Goal: Task Accomplishment & Management: Use online tool/utility

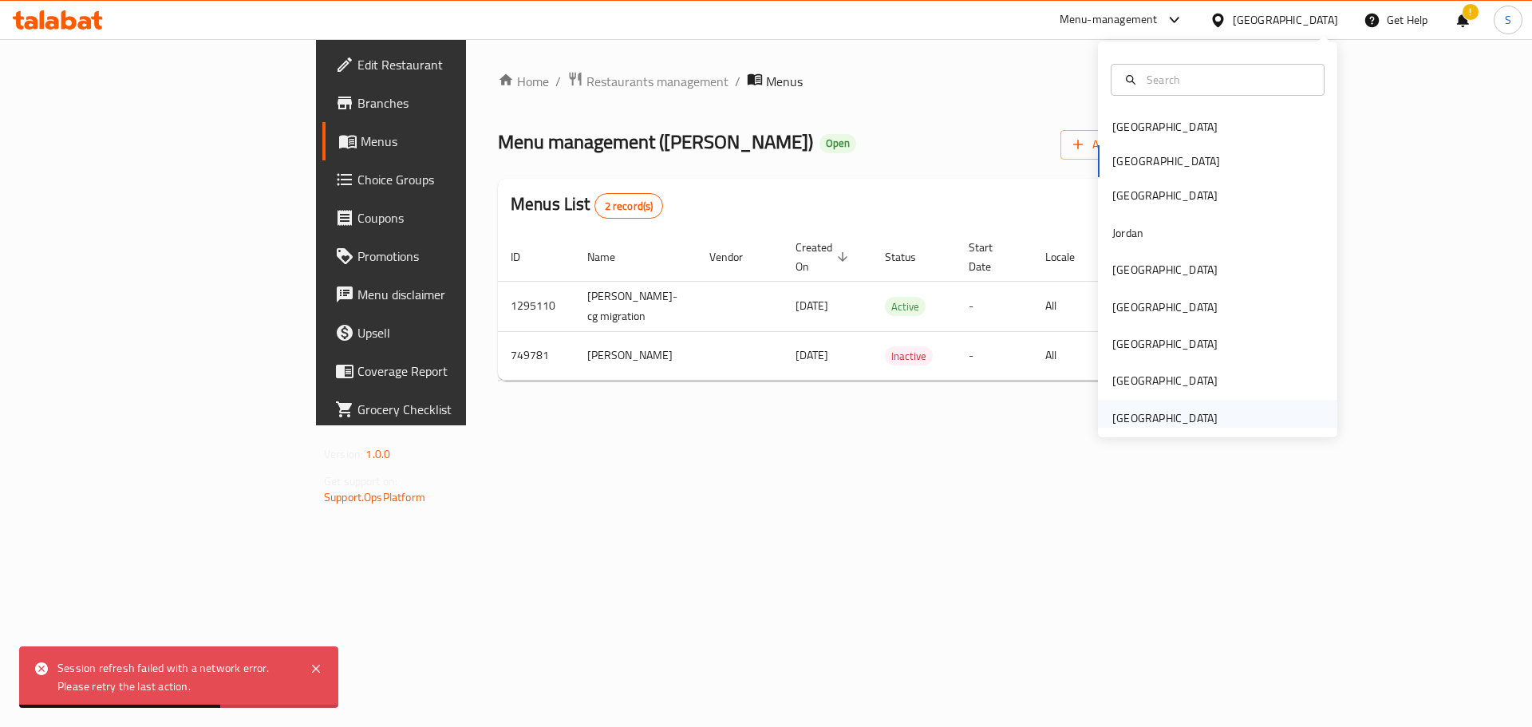
click at [1145, 418] on div "[GEOGRAPHIC_DATA]" at bounding box center [1165, 418] width 105 height 18
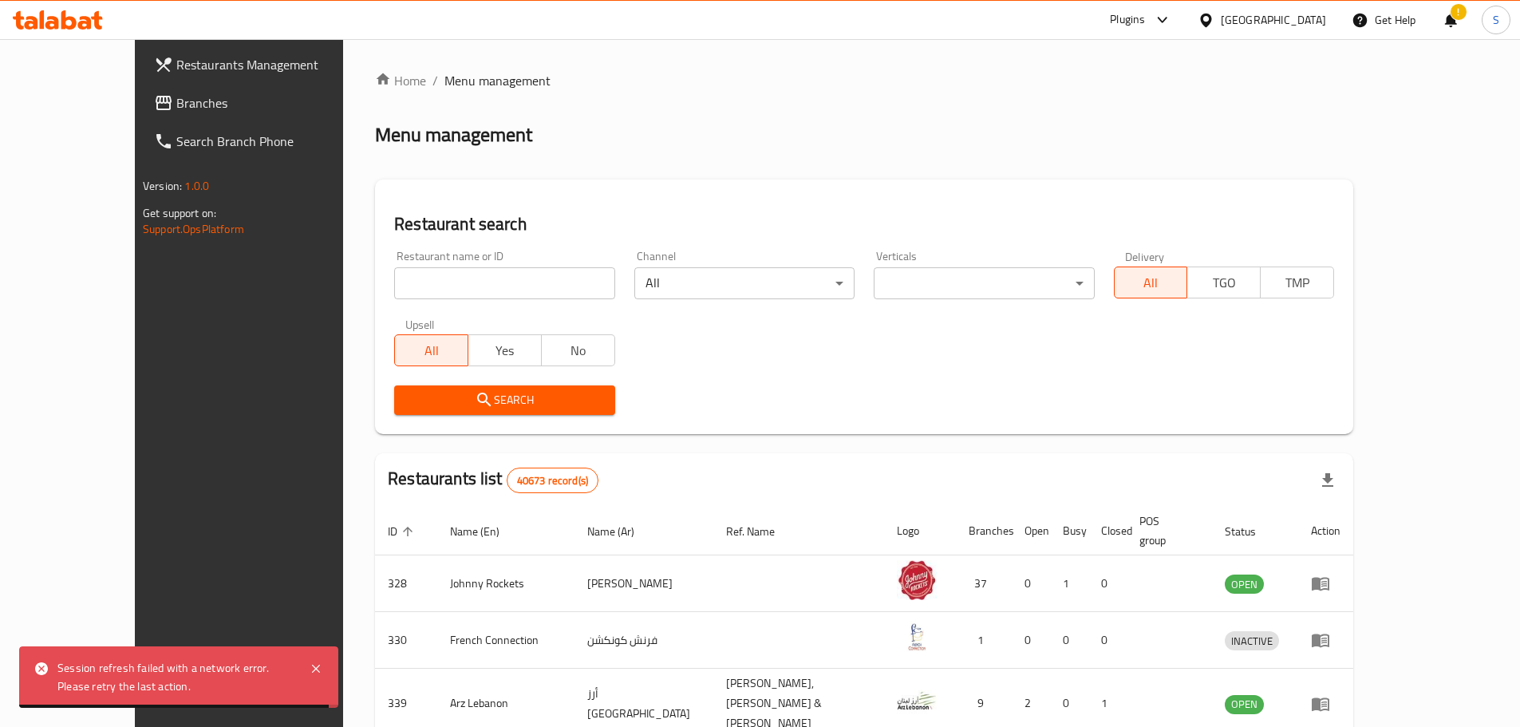
click at [1454, 14] on div "!" at bounding box center [1451, 20] width 18 height 38
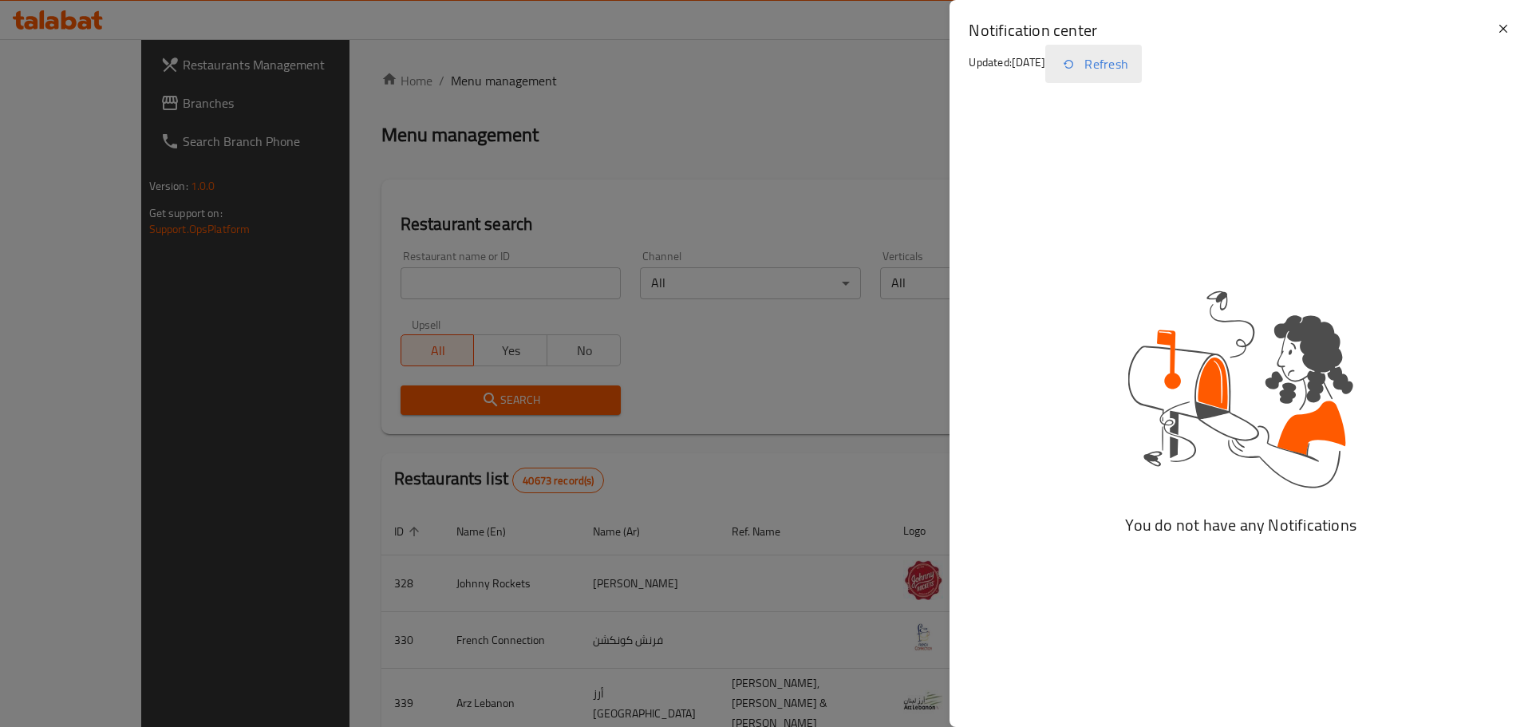
click at [1135, 65] on button "Refresh" at bounding box center [1094, 64] width 97 height 38
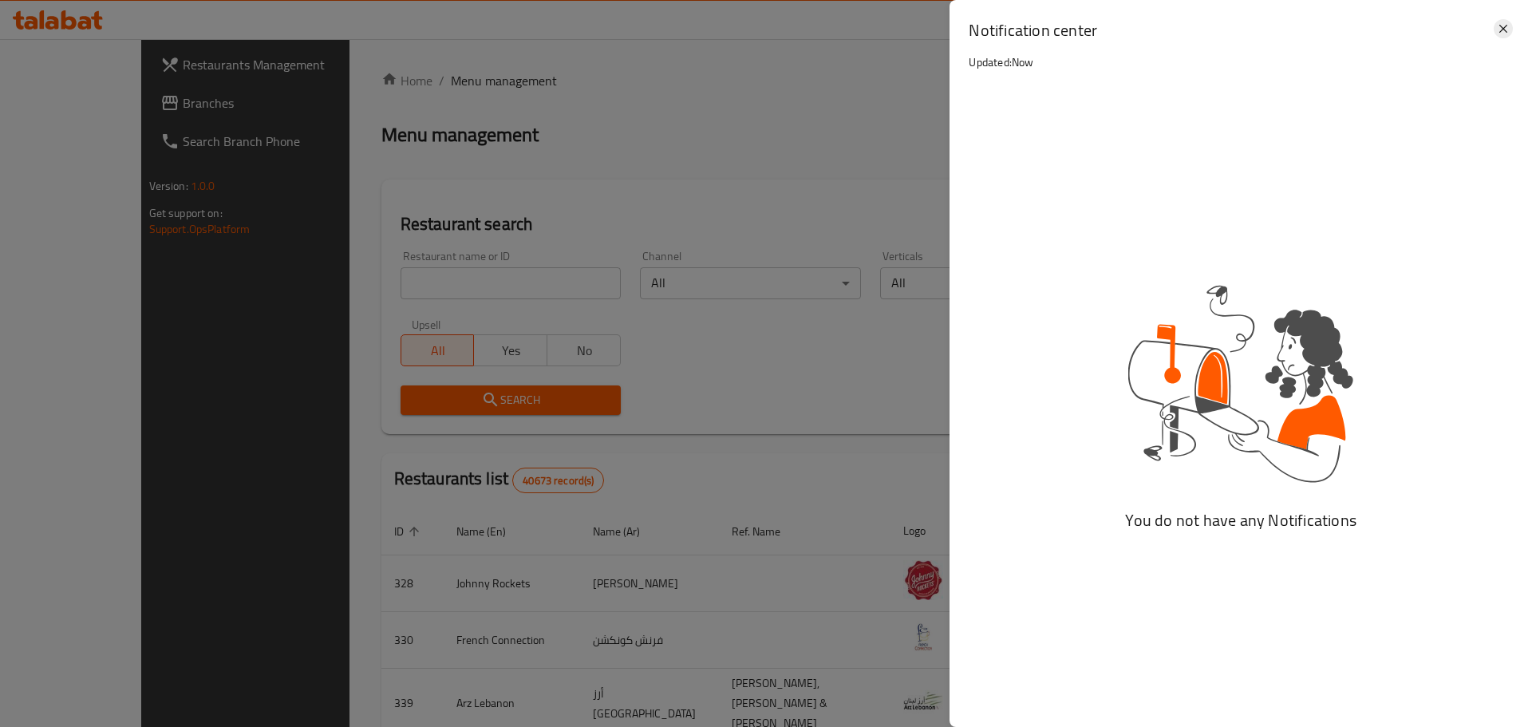
click at [1501, 30] on icon at bounding box center [1503, 28] width 19 height 19
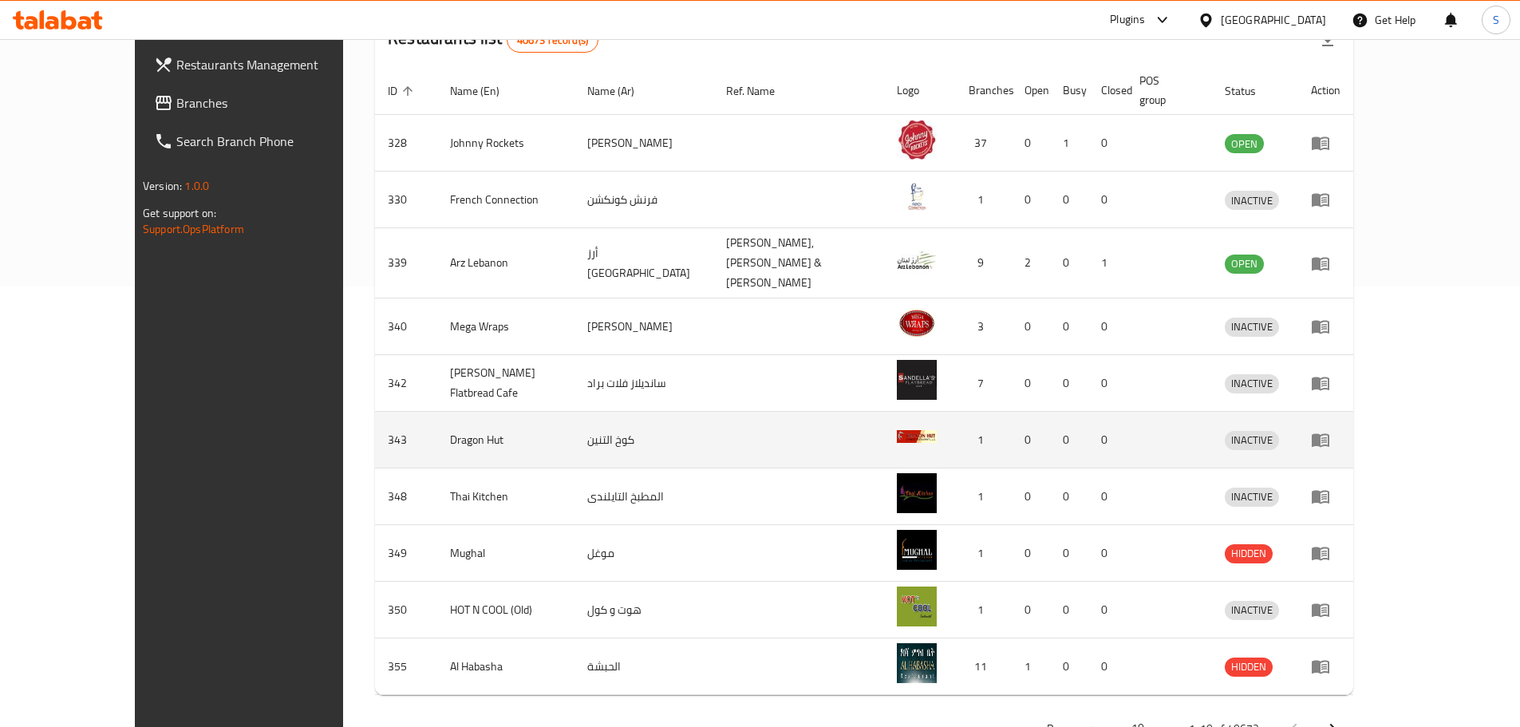
scroll to position [464, 0]
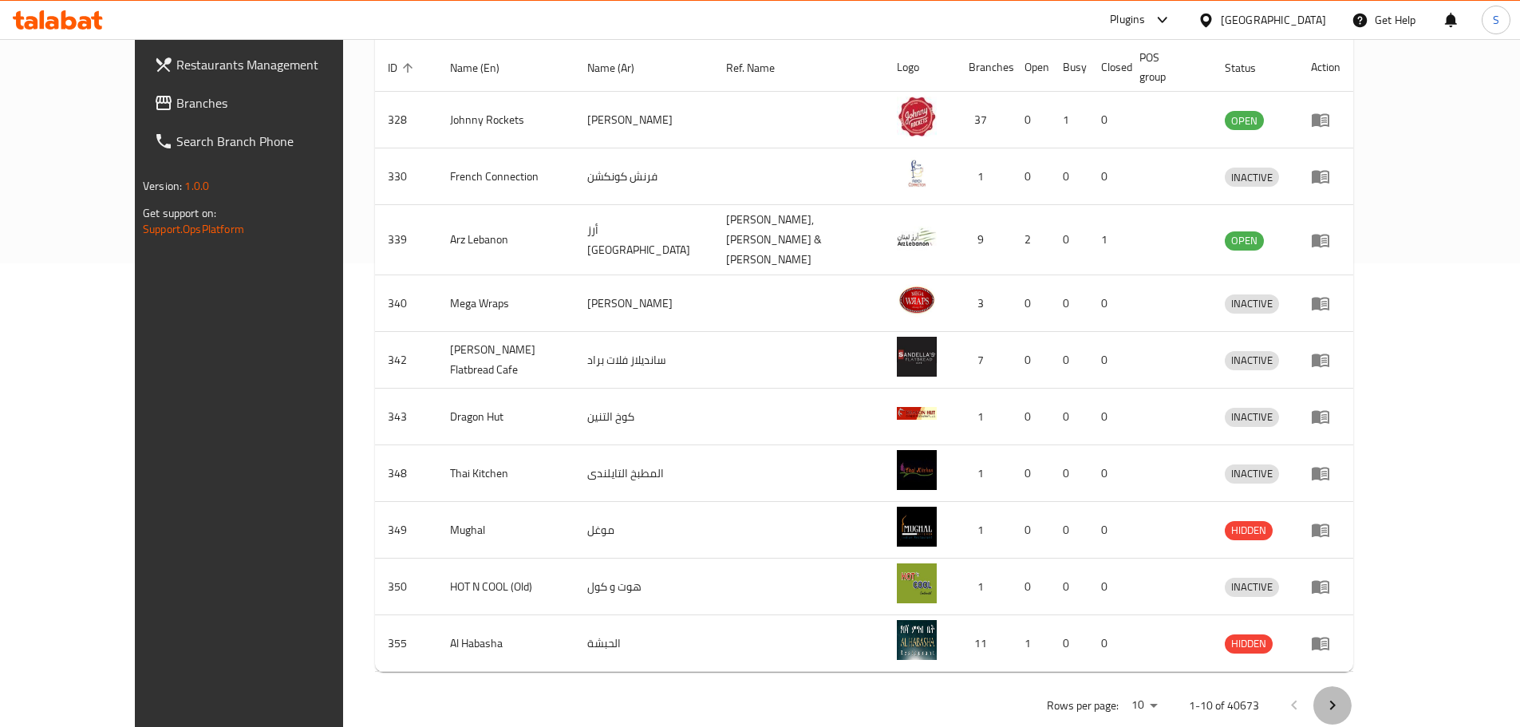
click at [1342, 696] on icon "Next page" at bounding box center [1332, 705] width 19 height 19
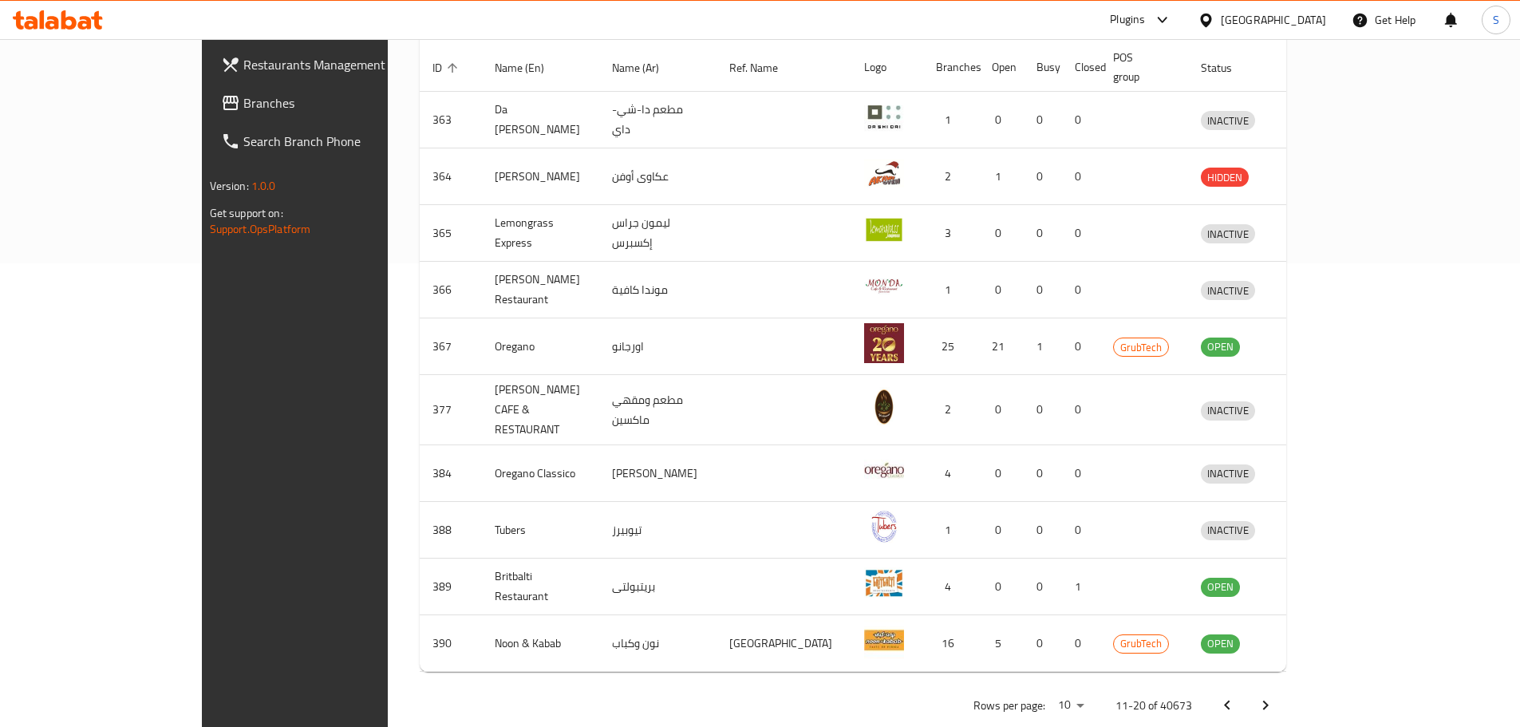
click at [1275, 696] on icon "Next page" at bounding box center [1265, 705] width 19 height 19
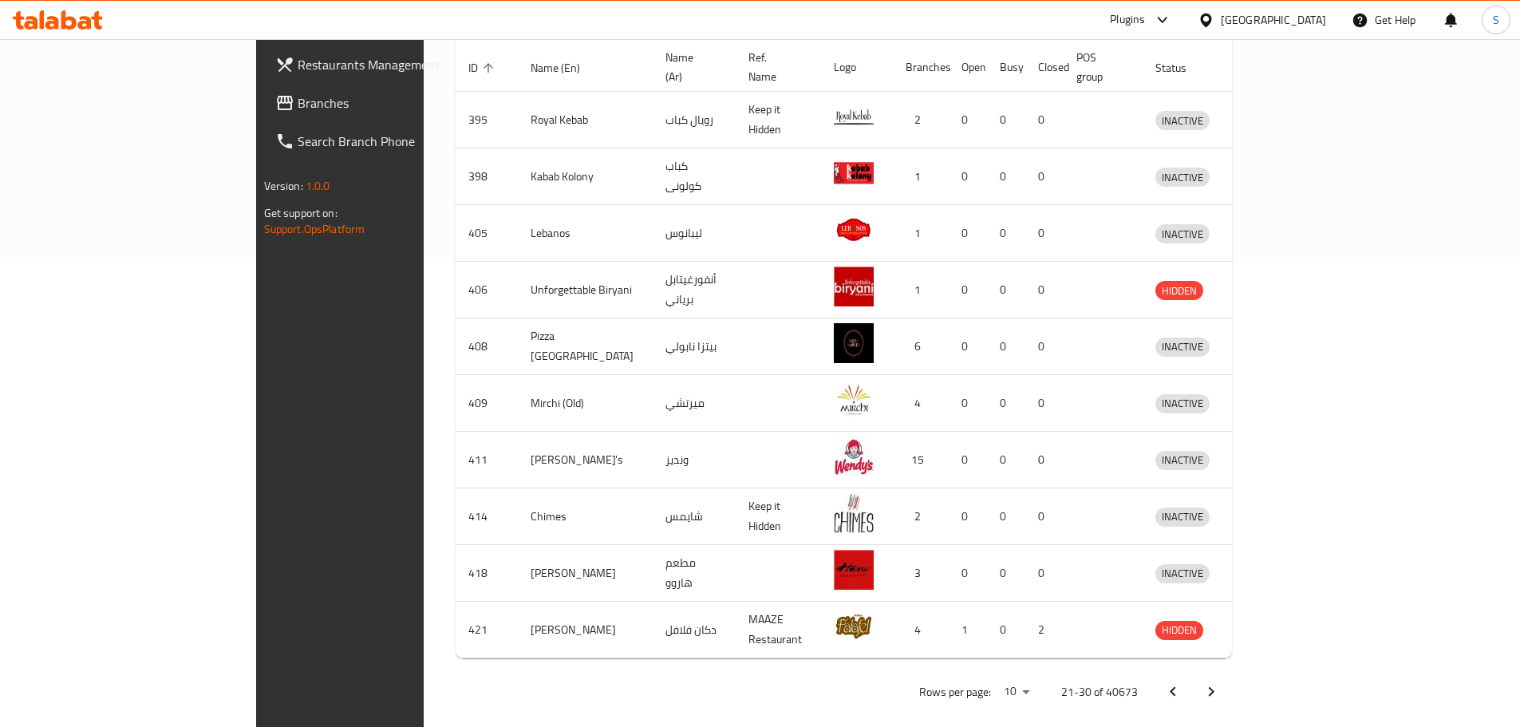
click at [1231, 686] on button "Next page" at bounding box center [1211, 692] width 38 height 38
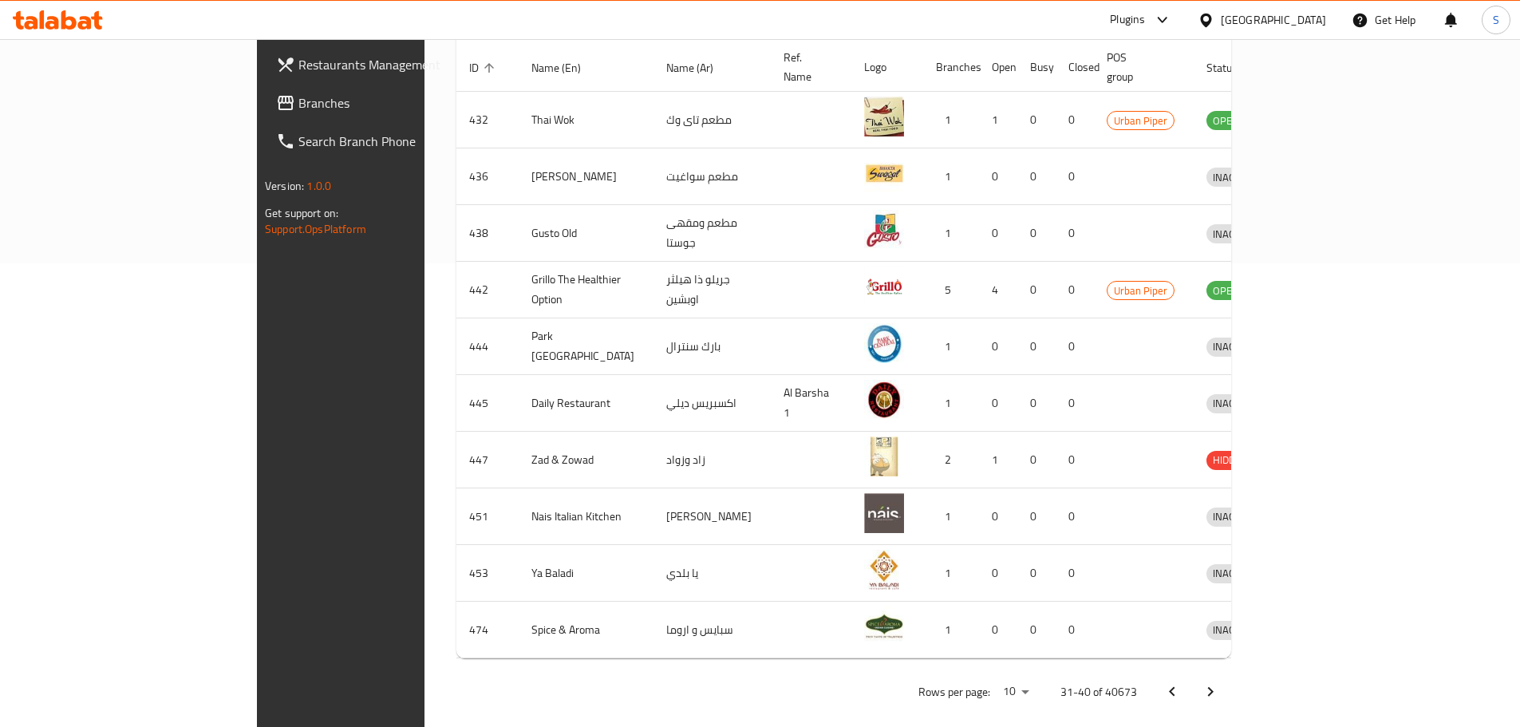
click at [1214, 687] on icon "Next page" at bounding box center [1211, 692] width 6 height 10
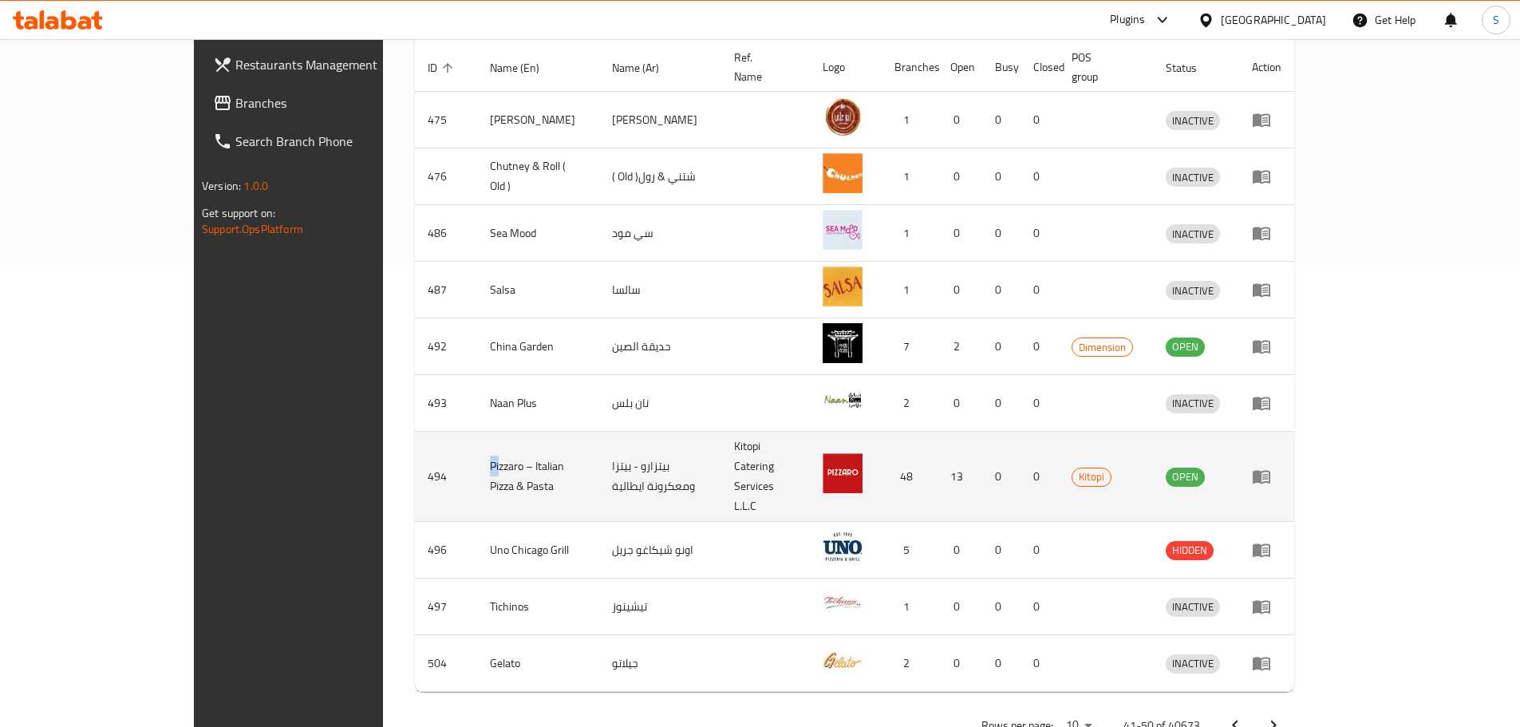
drag, startPoint x: 358, startPoint y: 441, endPoint x: 370, endPoint y: 441, distance: 12.0
click at [477, 441] on td "Pizzaro – Italian Pizza & Pasta" at bounding box center [538, 477] width 122 height 90
click at [415, 440] on td "494" at bounding box center [446, 477] width 62 height 90
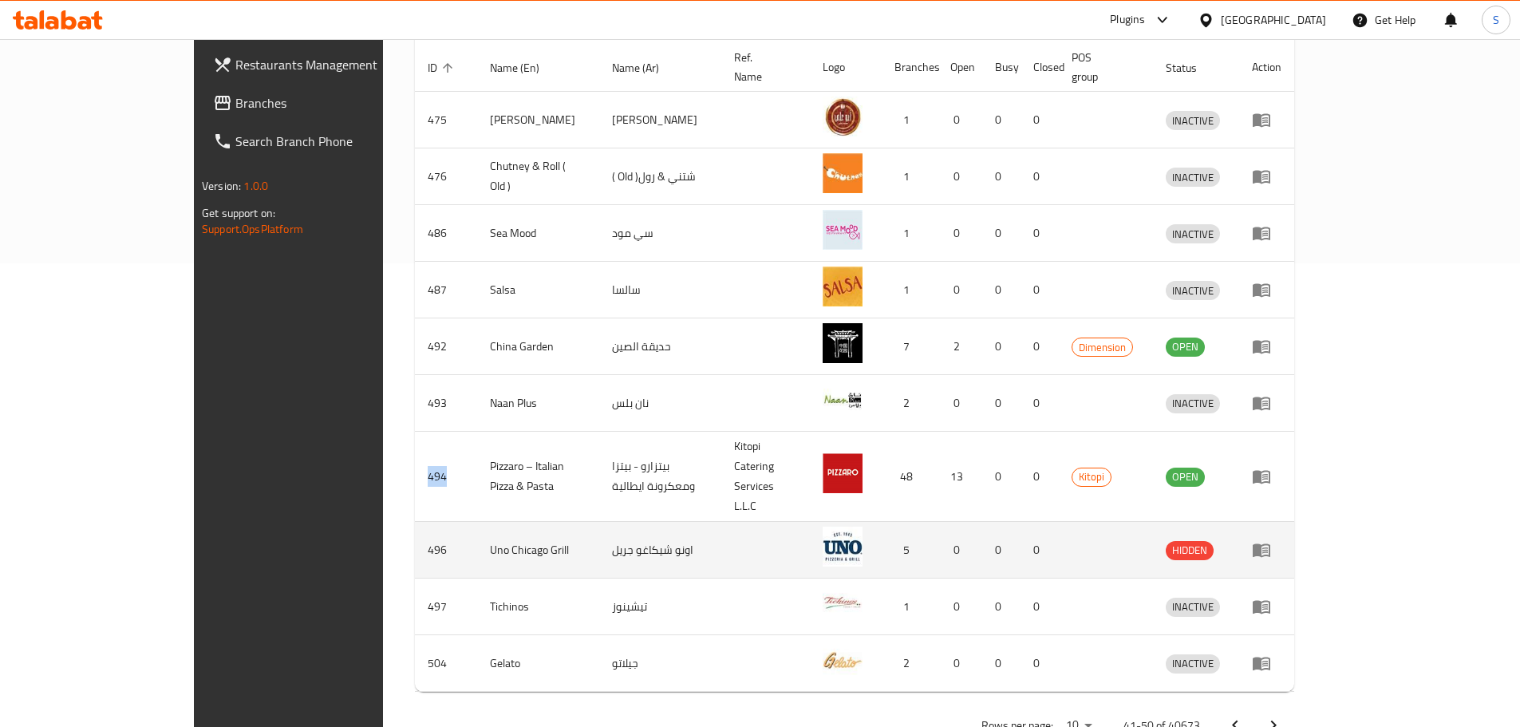
copy td "494"
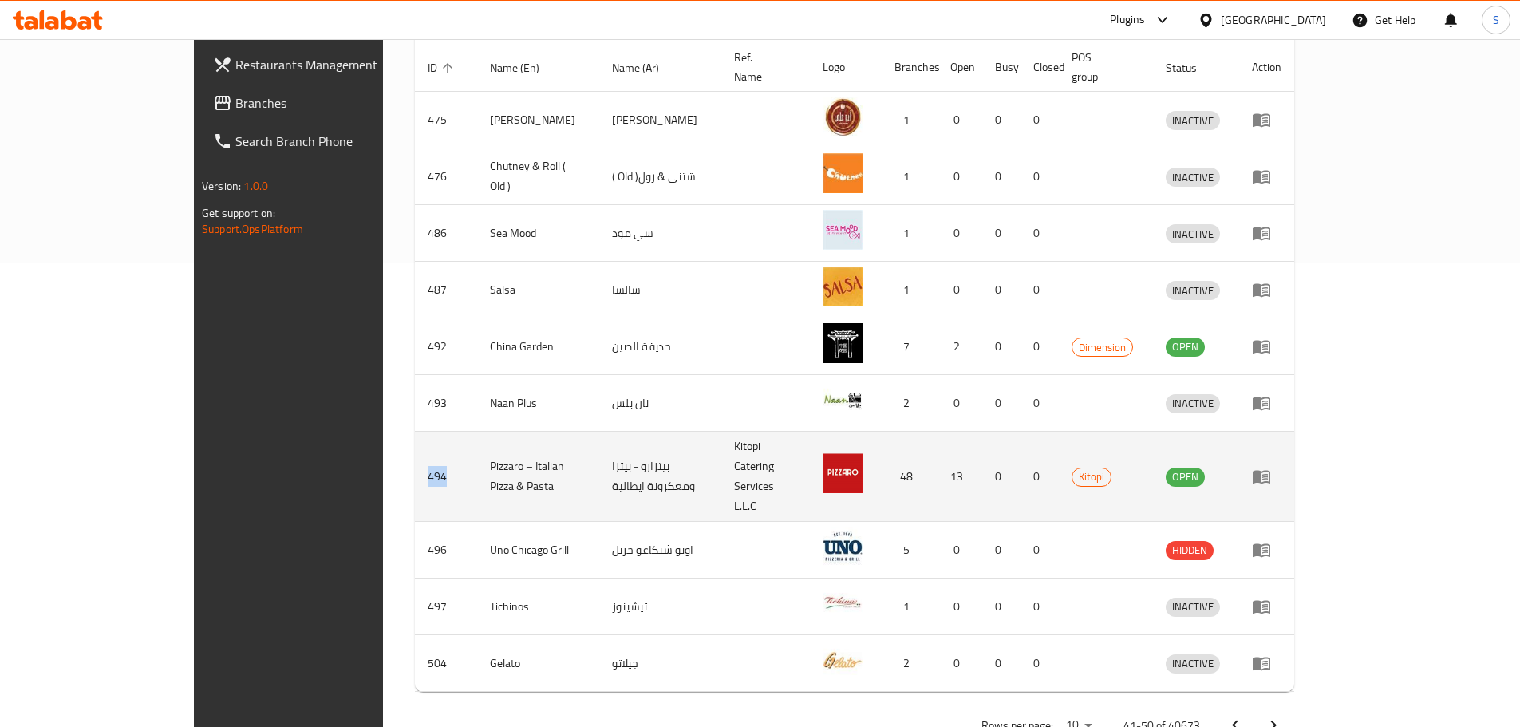
scroll to position [0, 0]
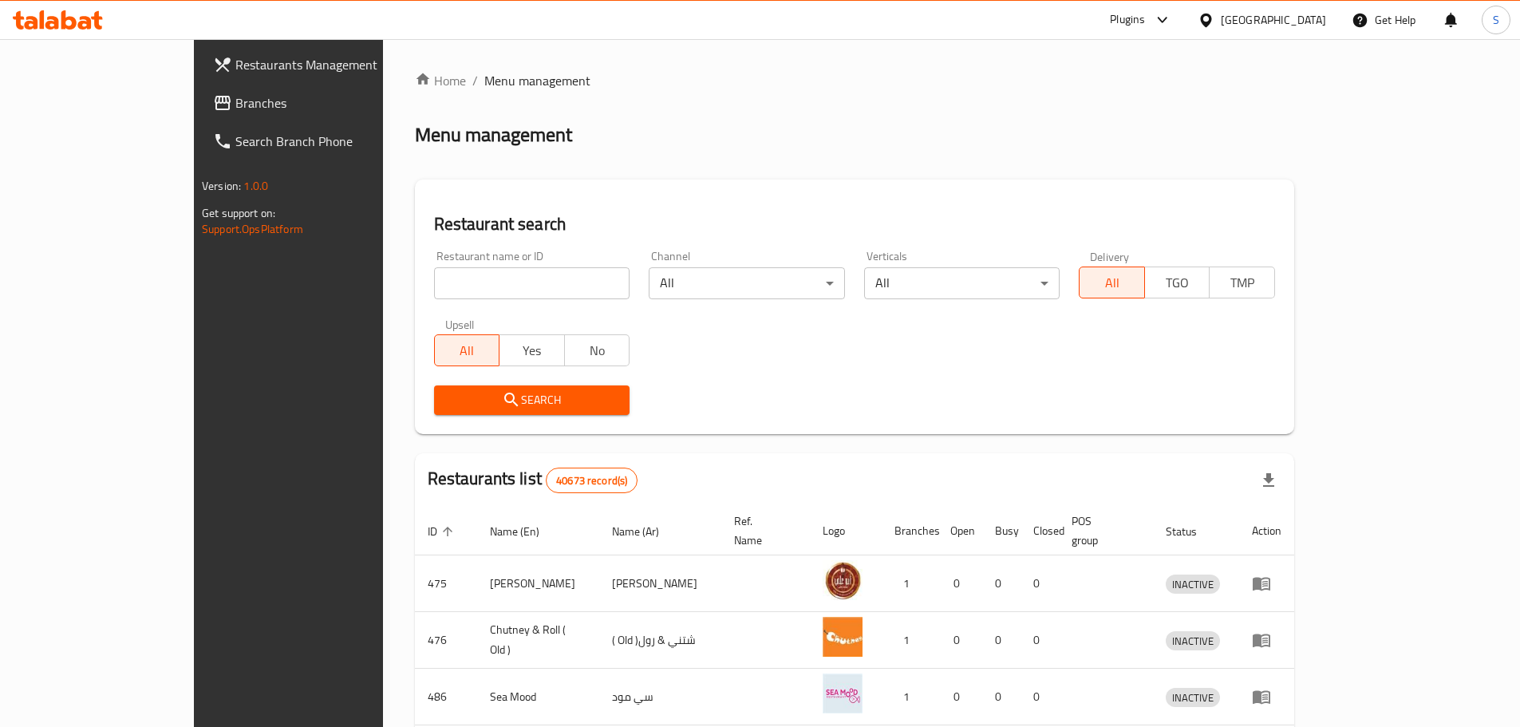
click at [434, 297] on input "search" at bounding box center [532, 283] width 196 height 32
paste input "494"
type input "494"
click button "Search" at bounding box center [532, 400] width 196 height 30
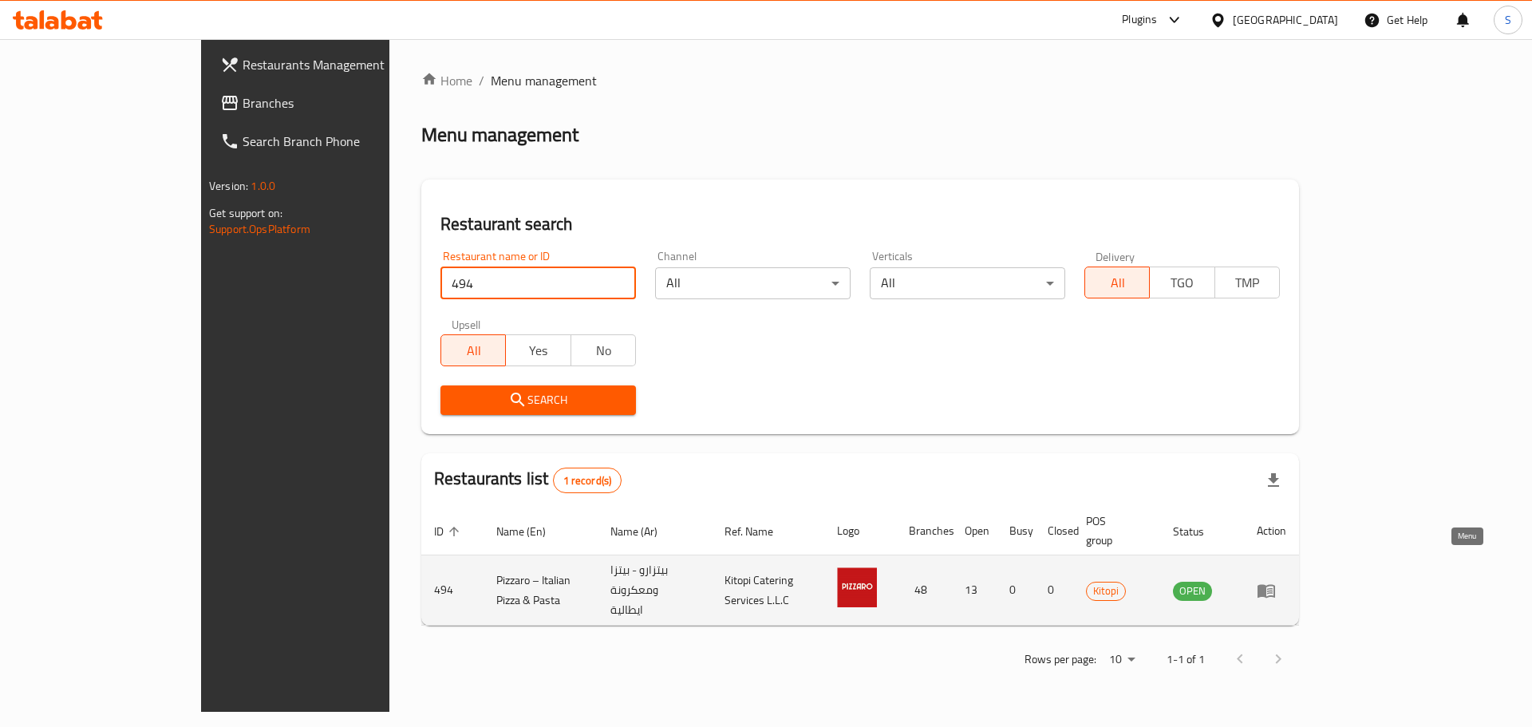
click at [1287, 581] on link "enhanced table" at bounding box center [1272, 590] width 30 height 19
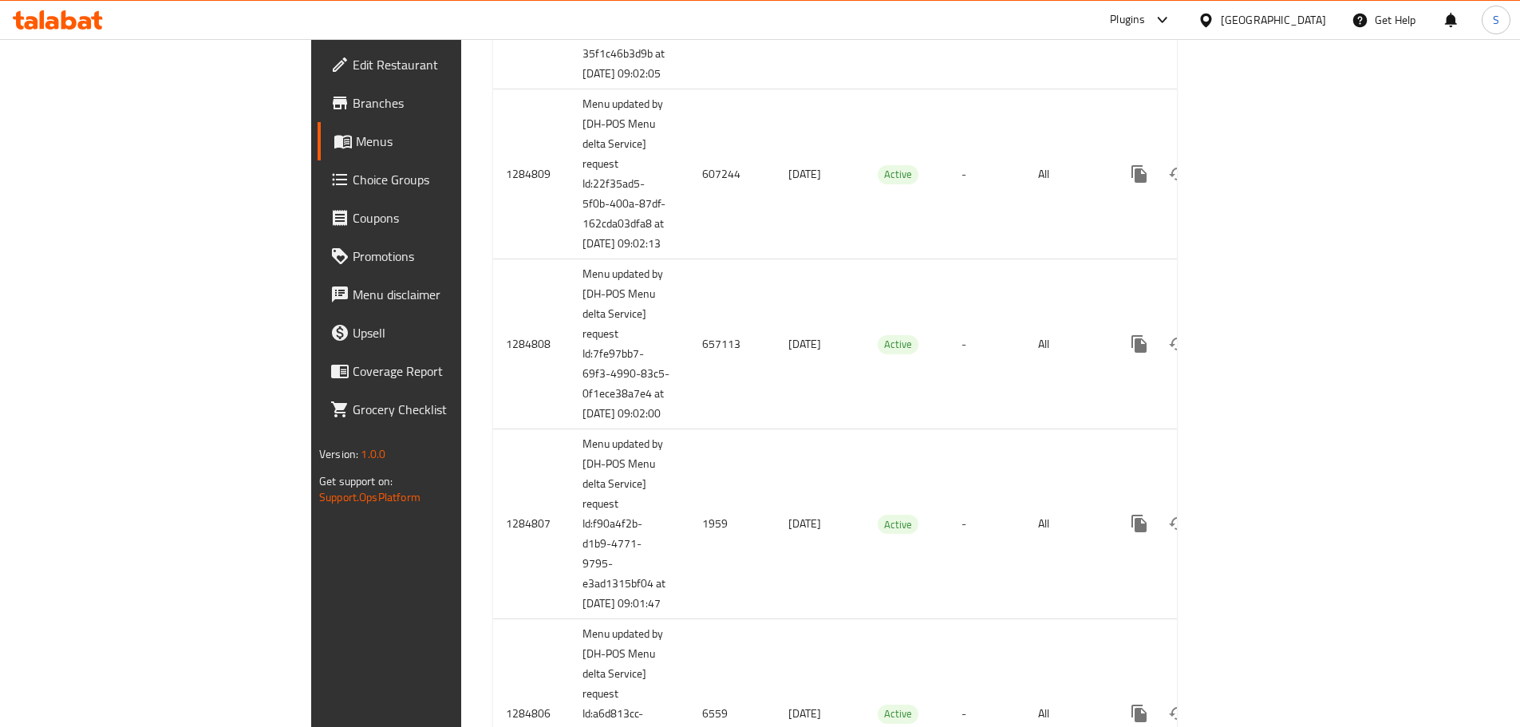
scroll to position [1812, 0]
